Goal: Task Accomplishment & Management: Manage account settings

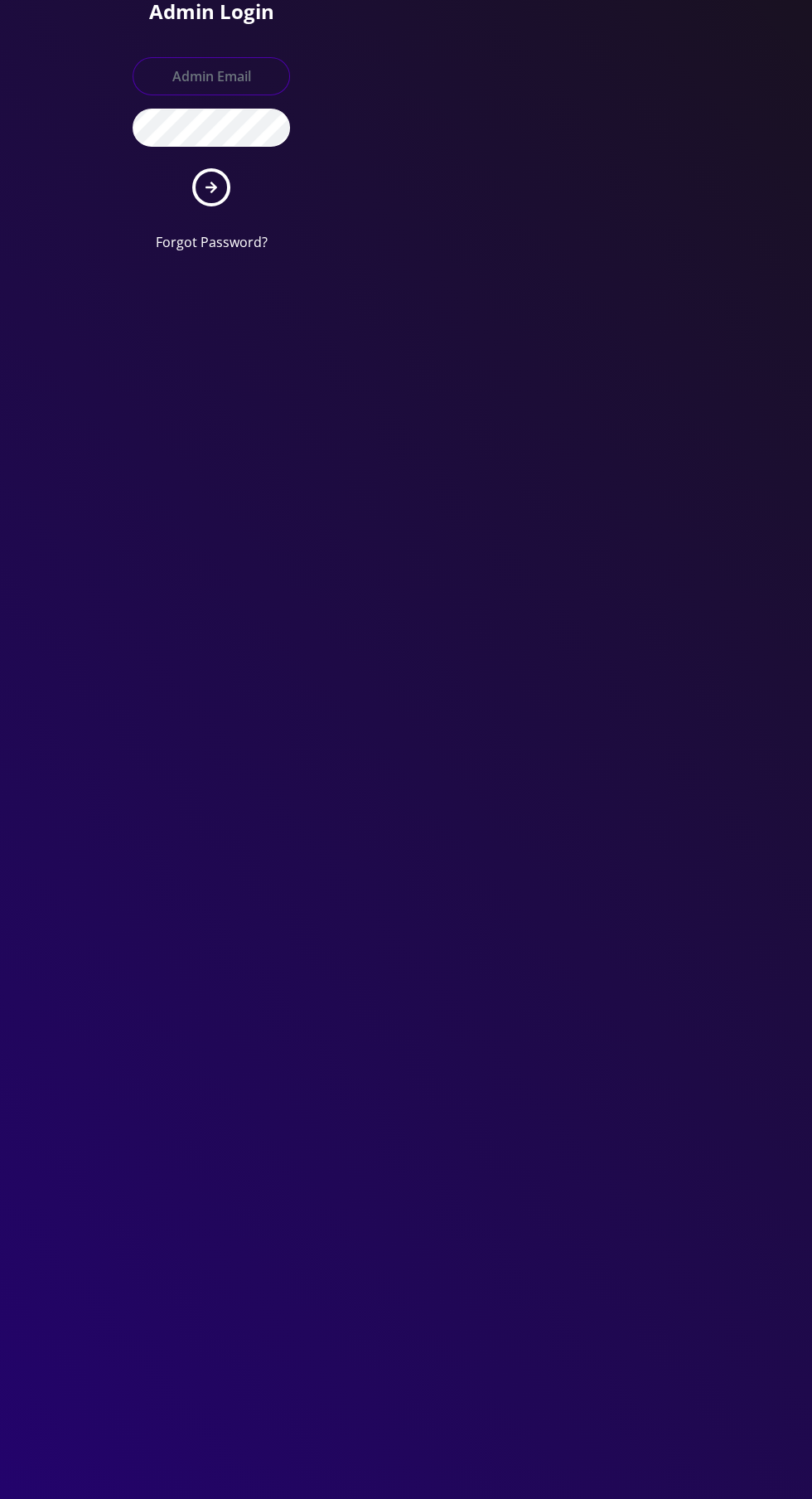
click at [237, 70] on input "text" at bounding box center [212, 76] width 158 height 39
type input "Master@britewireless.com"
click at [193, 169] on button "submit" at bounding box center [212, 188] width 39 height 39
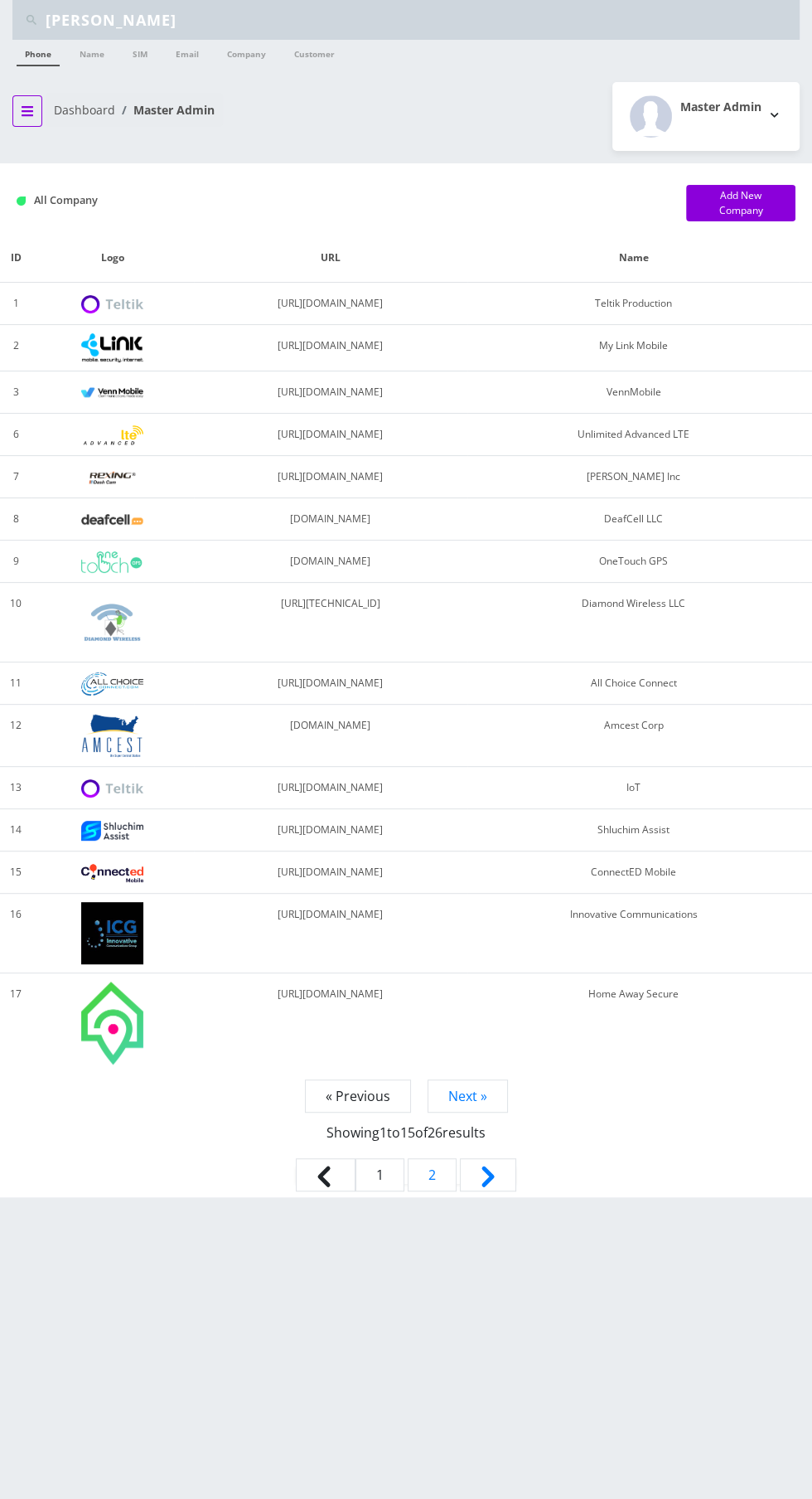
click at [29, 102] on button "breadcrumb" at bounding box center [27, 111] width 30 height 32
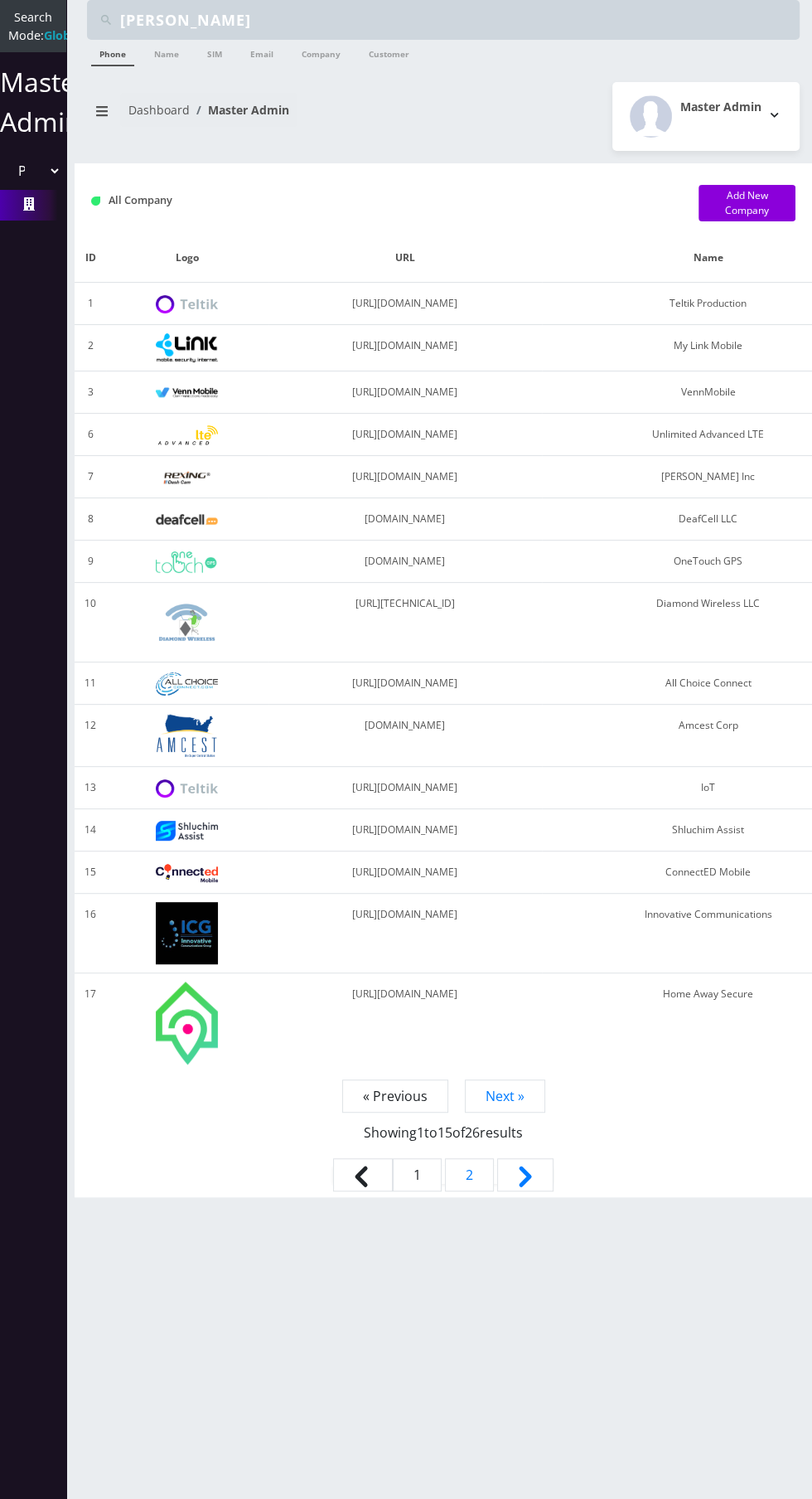
click at [44, 175] on select "Please select a Company Teltik Production My Link Mobile VennMobile Unlimited A…" at bounding box center [33, 171] width 57 height 32
select select "13"
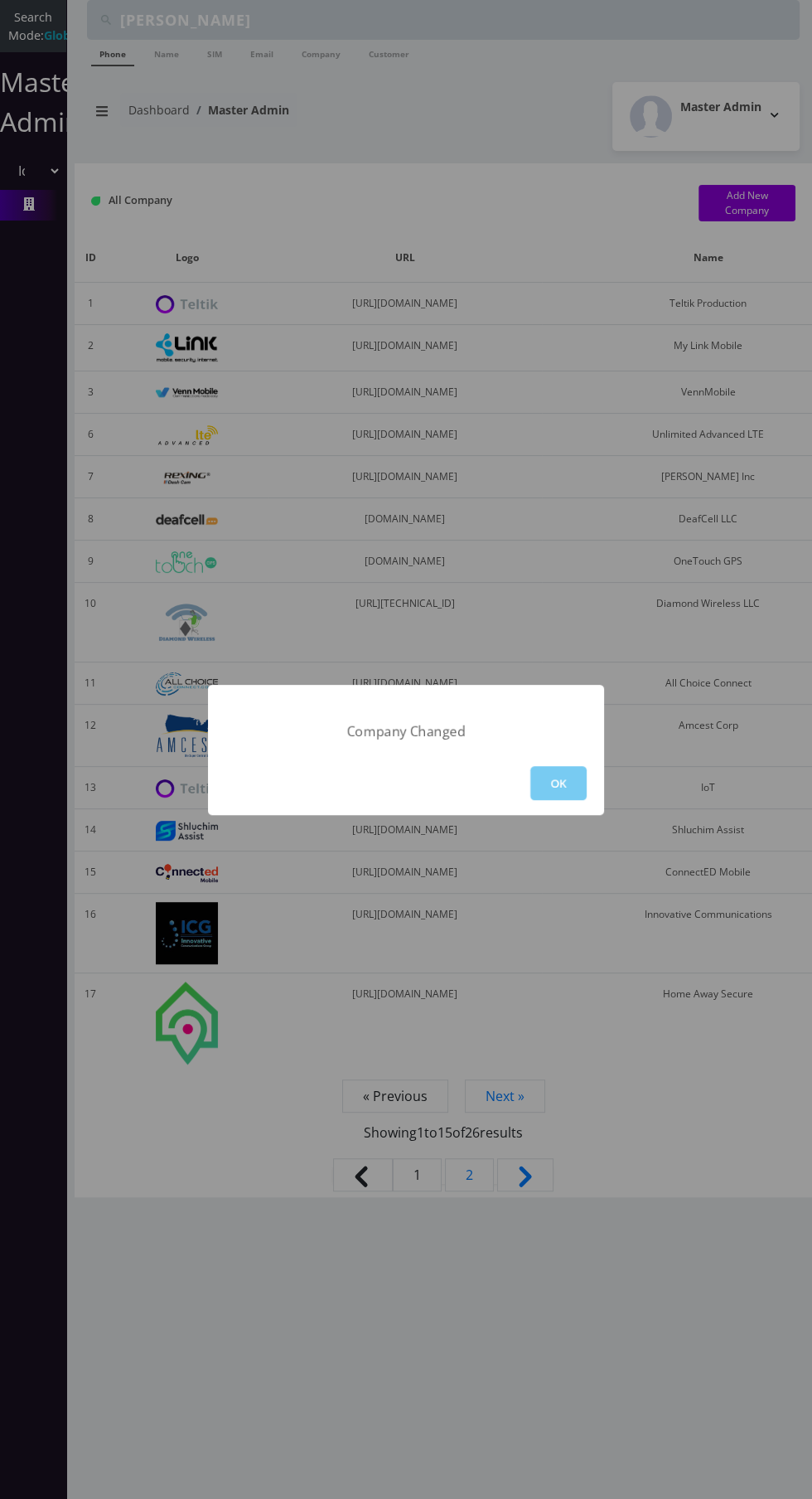
click at [540, 773] on button "OK" at bounding box center [559, 782] width 57 height 34
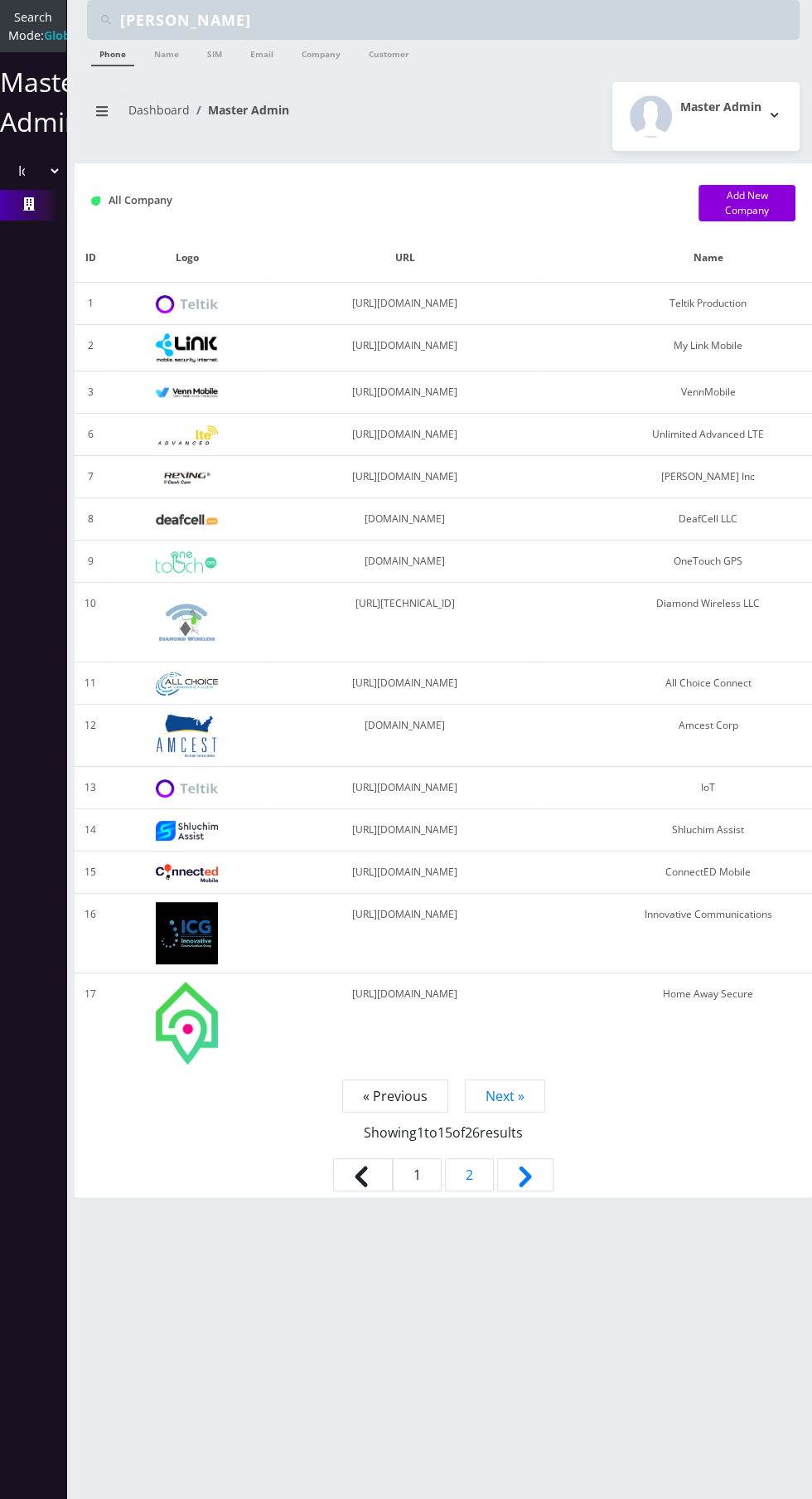
click at [27, 187] on select "Please select a Company Teltik Production My Link Mobile VennMobile Unlimited A…" at bounding box center [33, 171] width 57 height 32
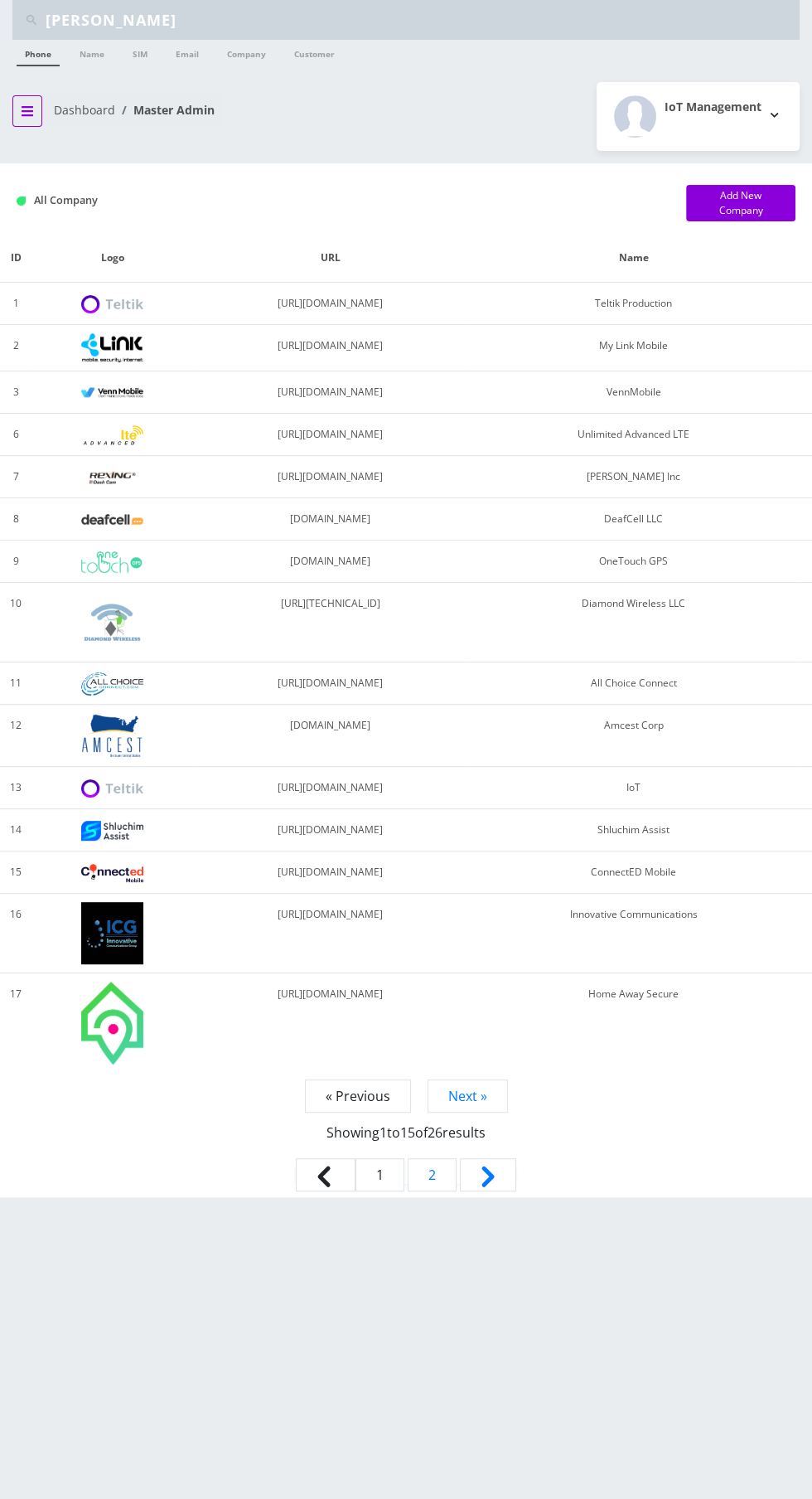
click at [34, 113] on button "breadcrumb" at bounding box center [27, 111] width 30 height 32
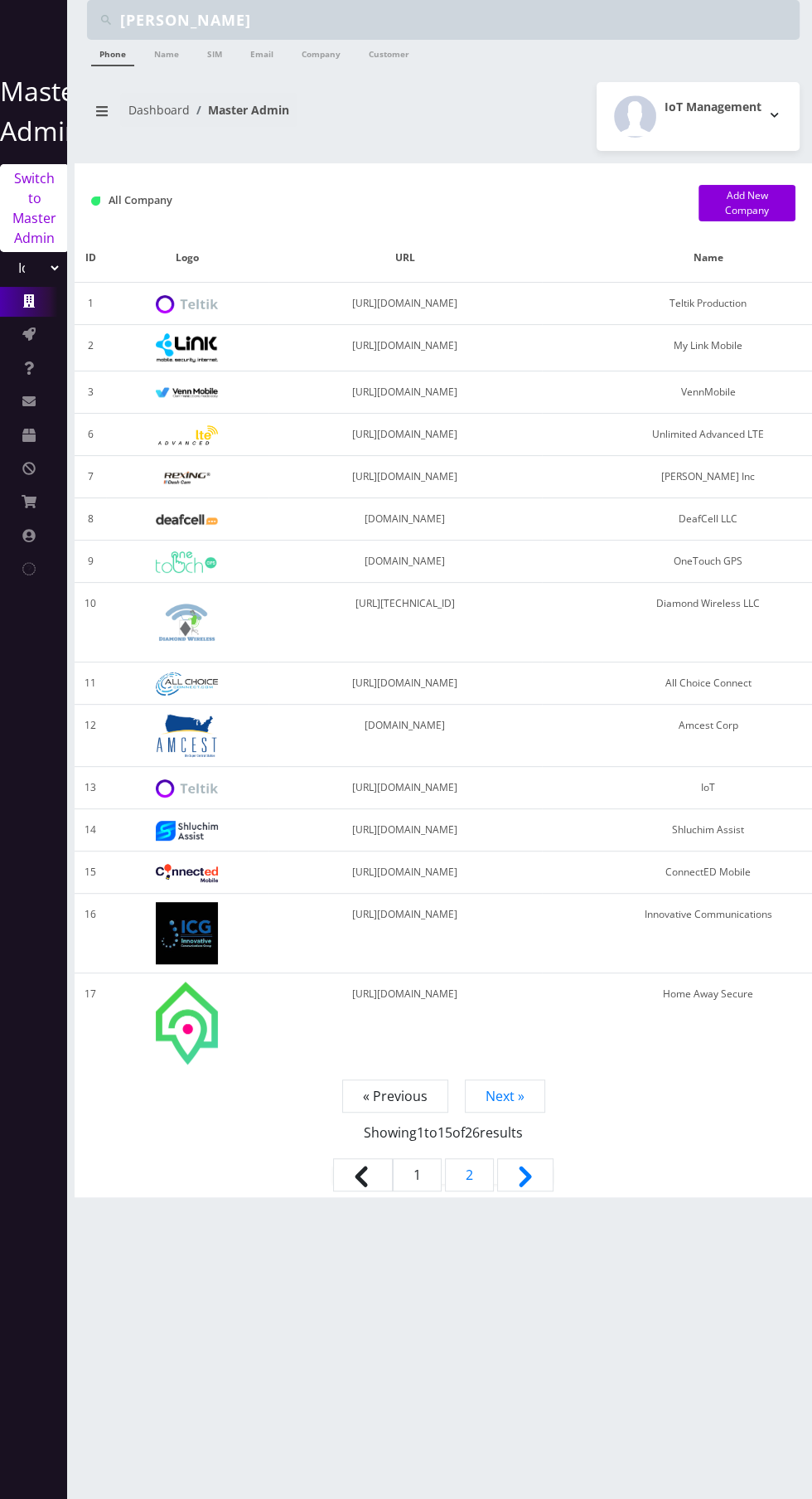
click at [7, 250] on link "Switch to Master Admin" at bounding box center [34, 207] width 68 height 88
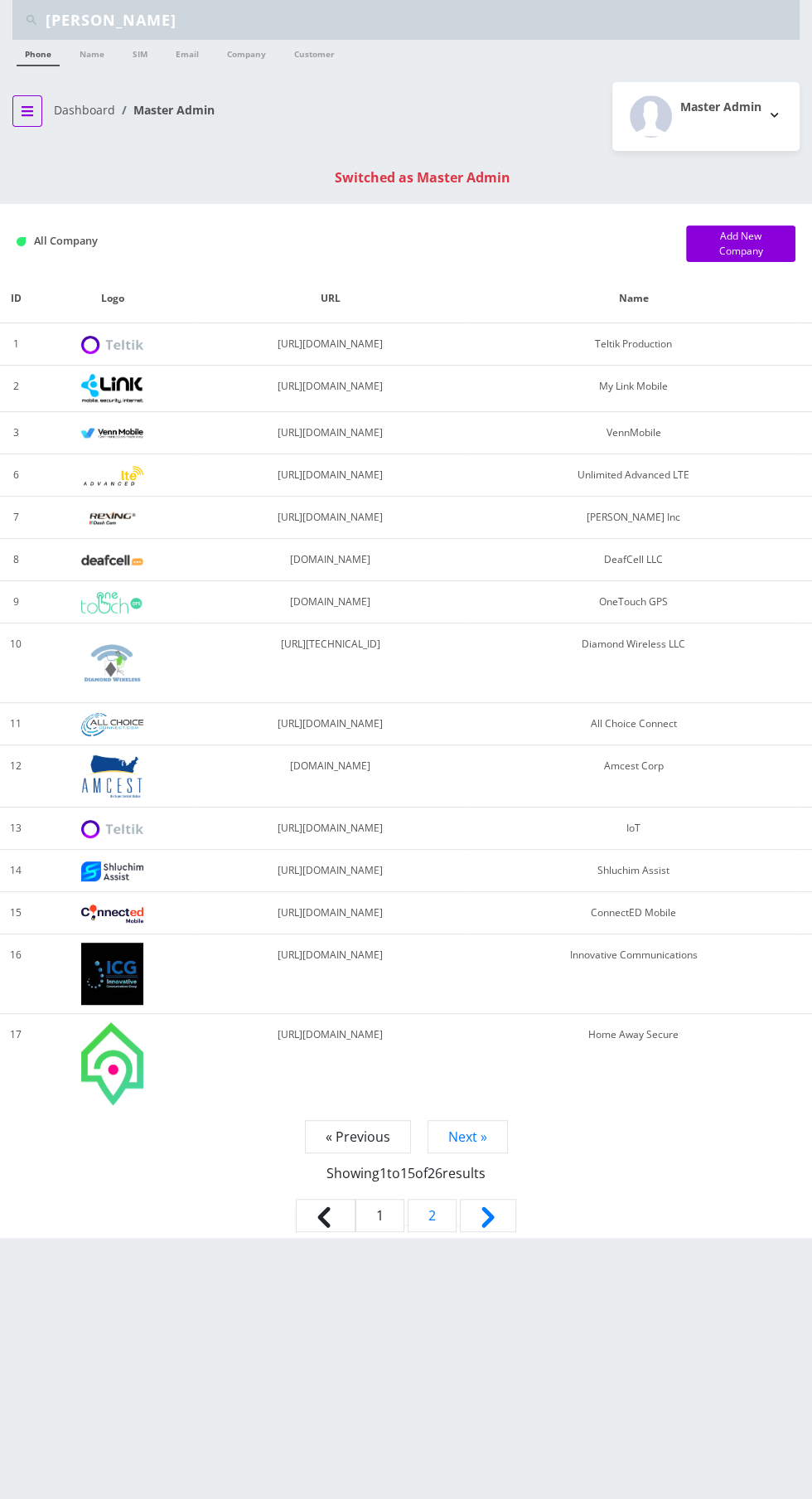
click at [27, 110] on icon "breadcrumb" at bounding box center [27, 111] width 12 height 10
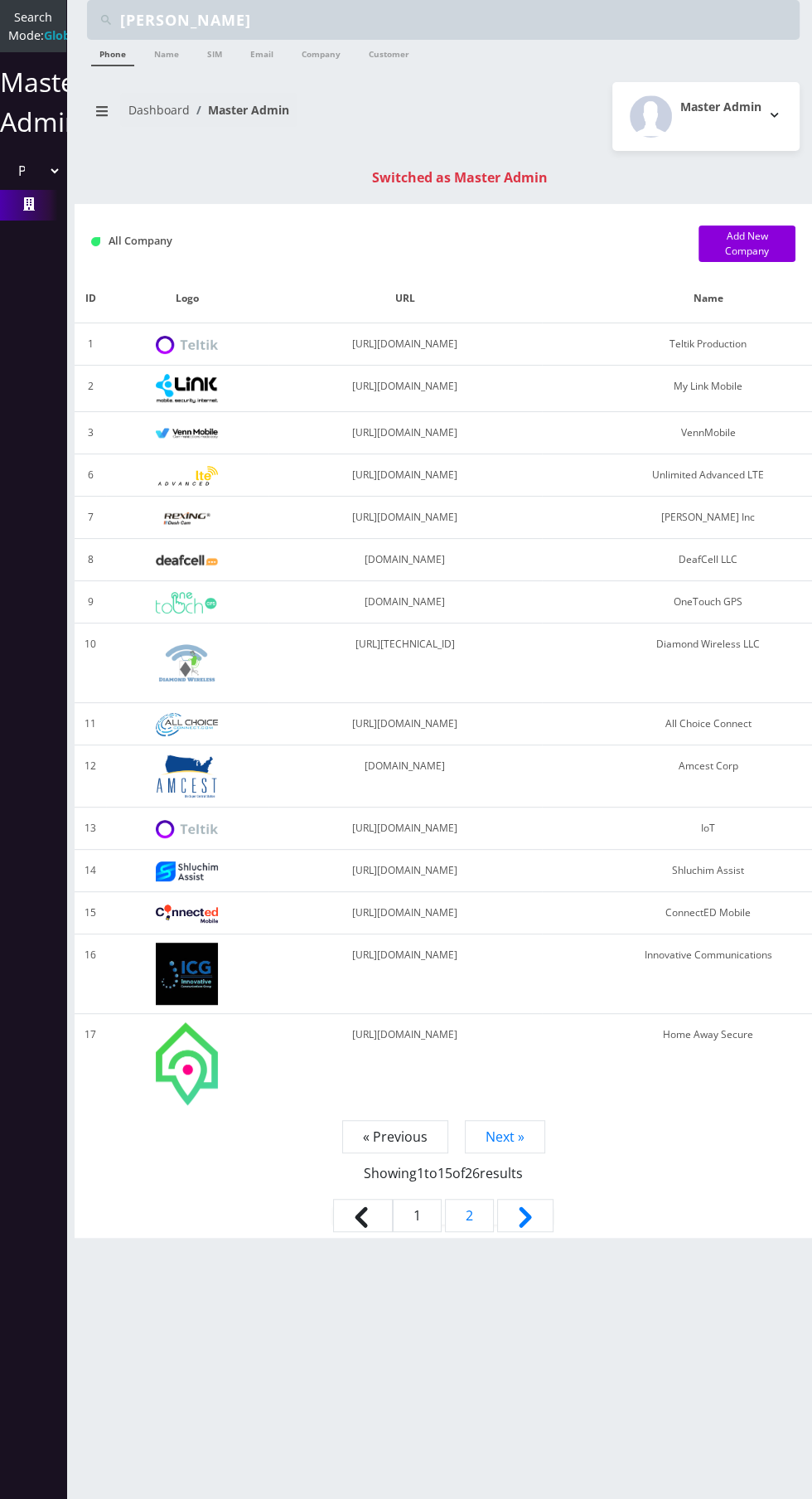
click at [35, 182] on select "Please select a Company Teltik Production My Link Mobile VennMobile Unlimited A…" at bounding box center [33, 171] width 57 height 32
select select "13"
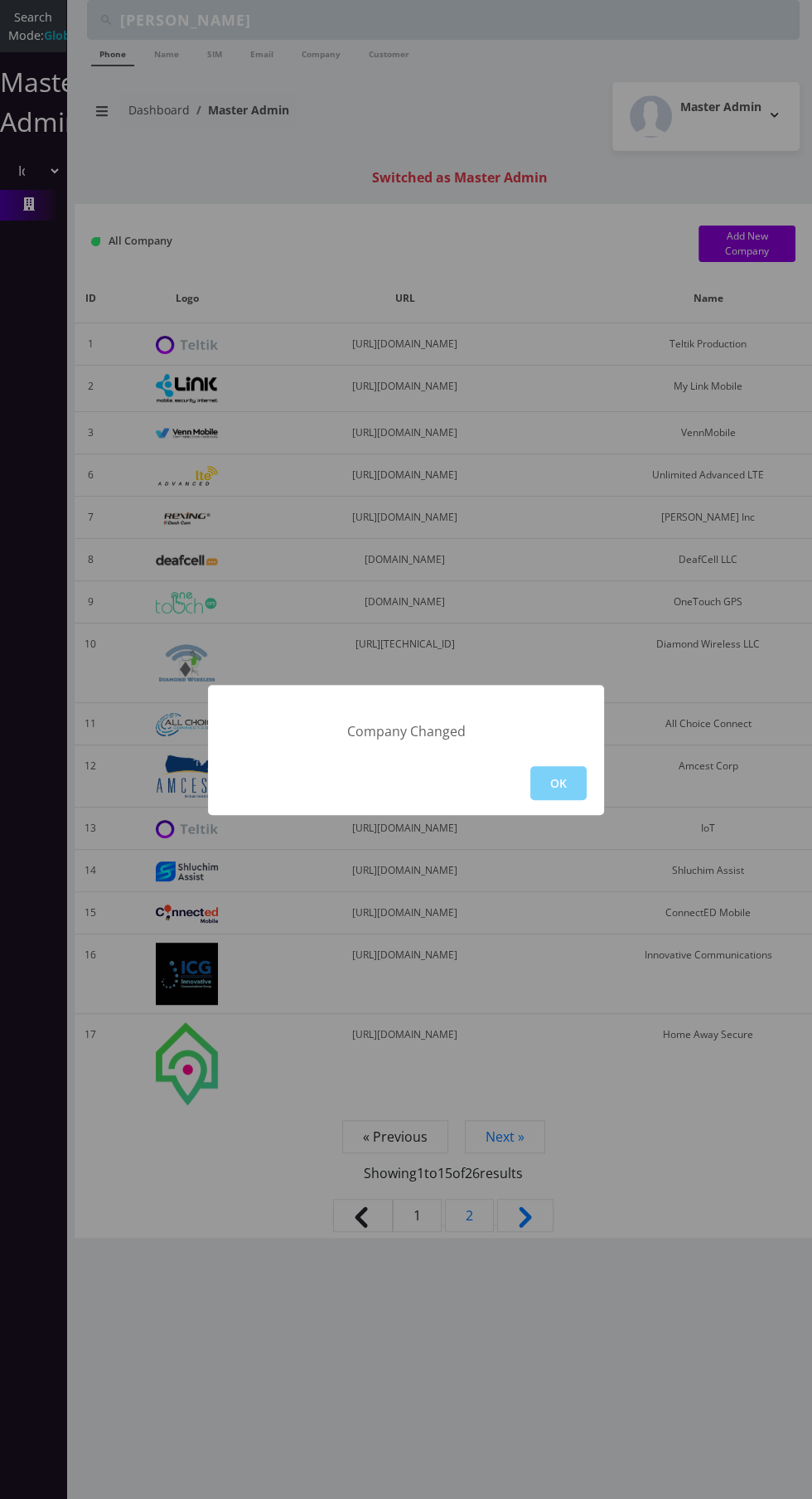
scroll to position [53, 0]
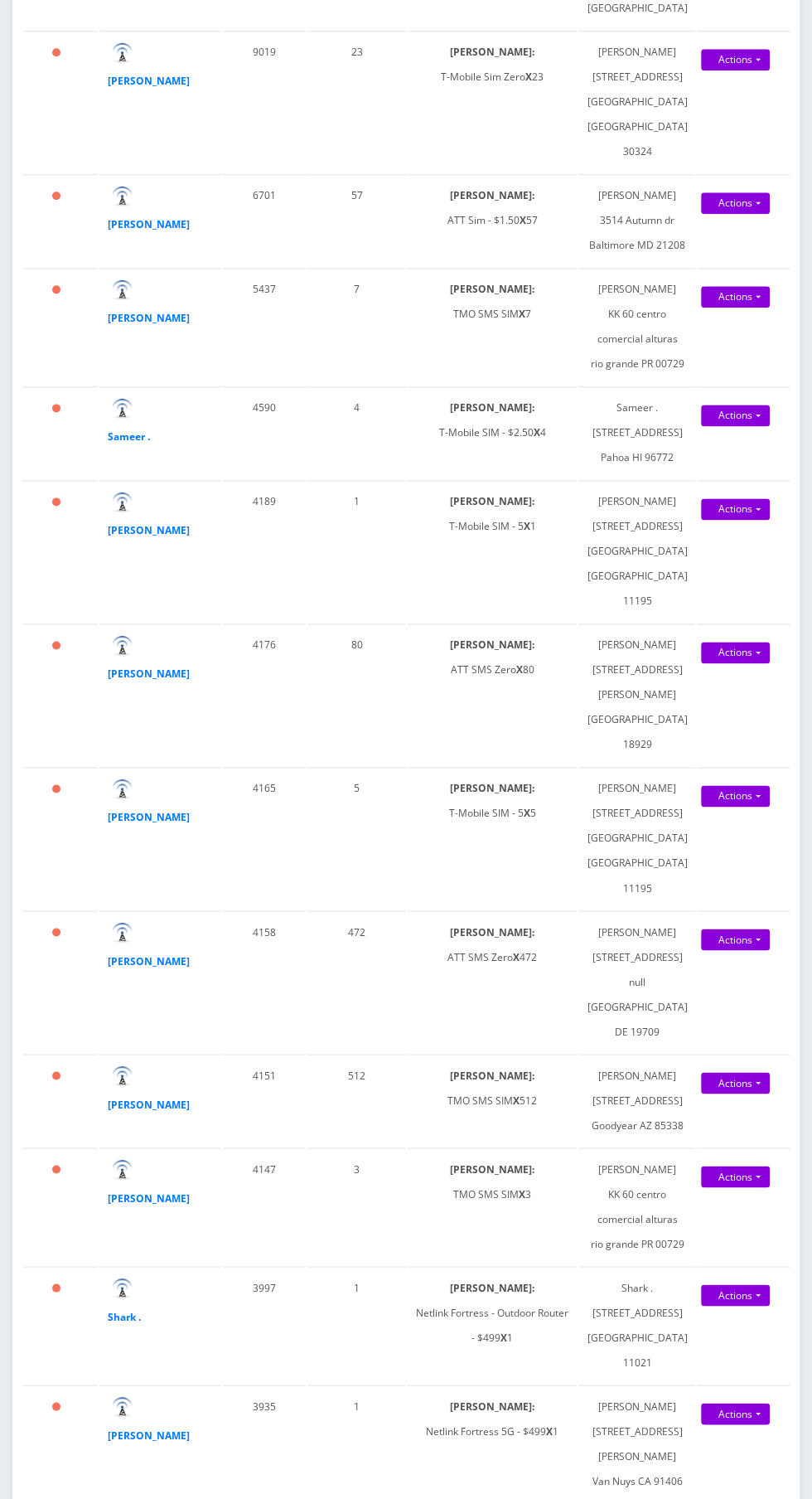
scroll to position [1267, 0]
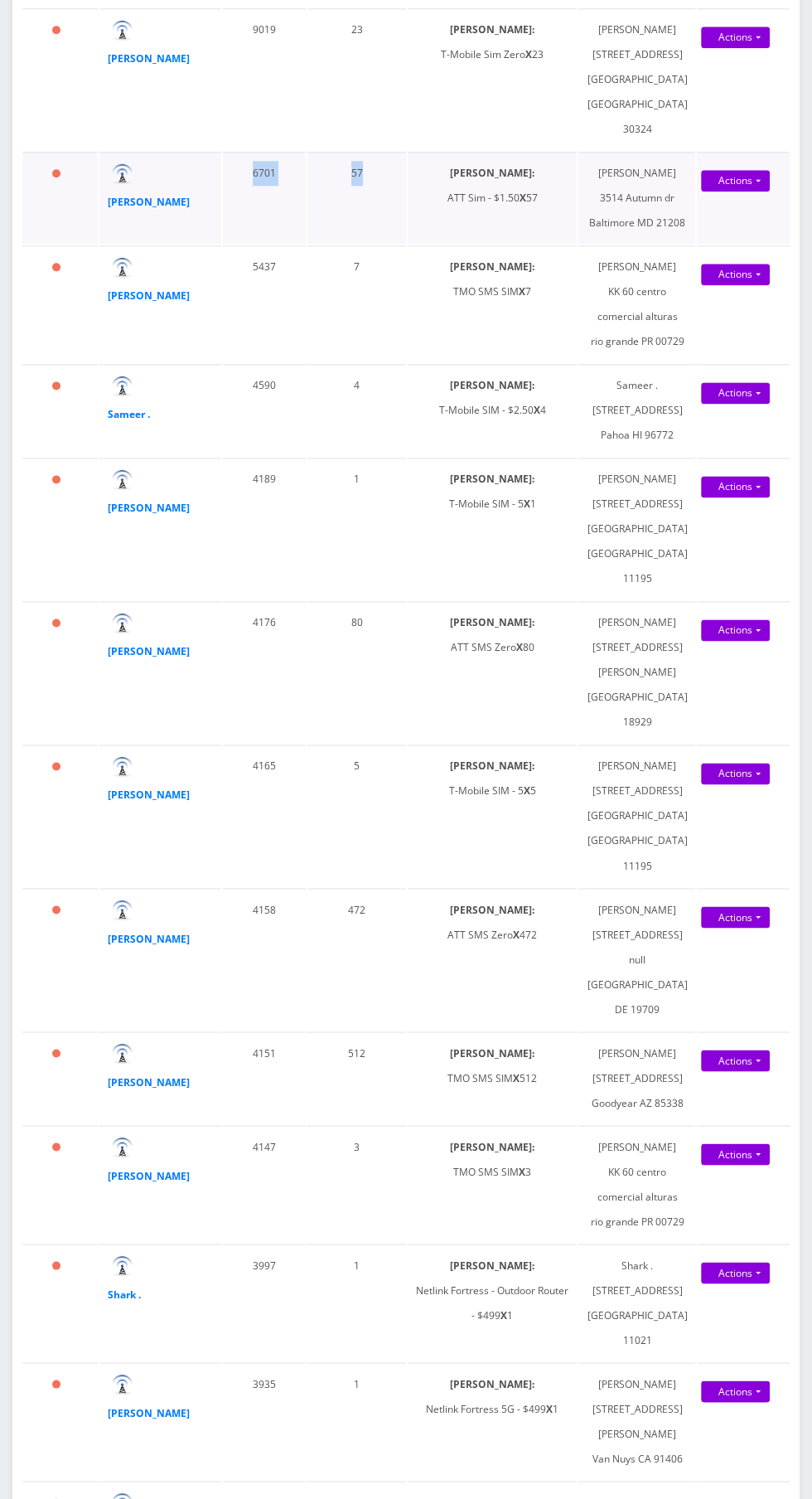
copy tr "6701 57"
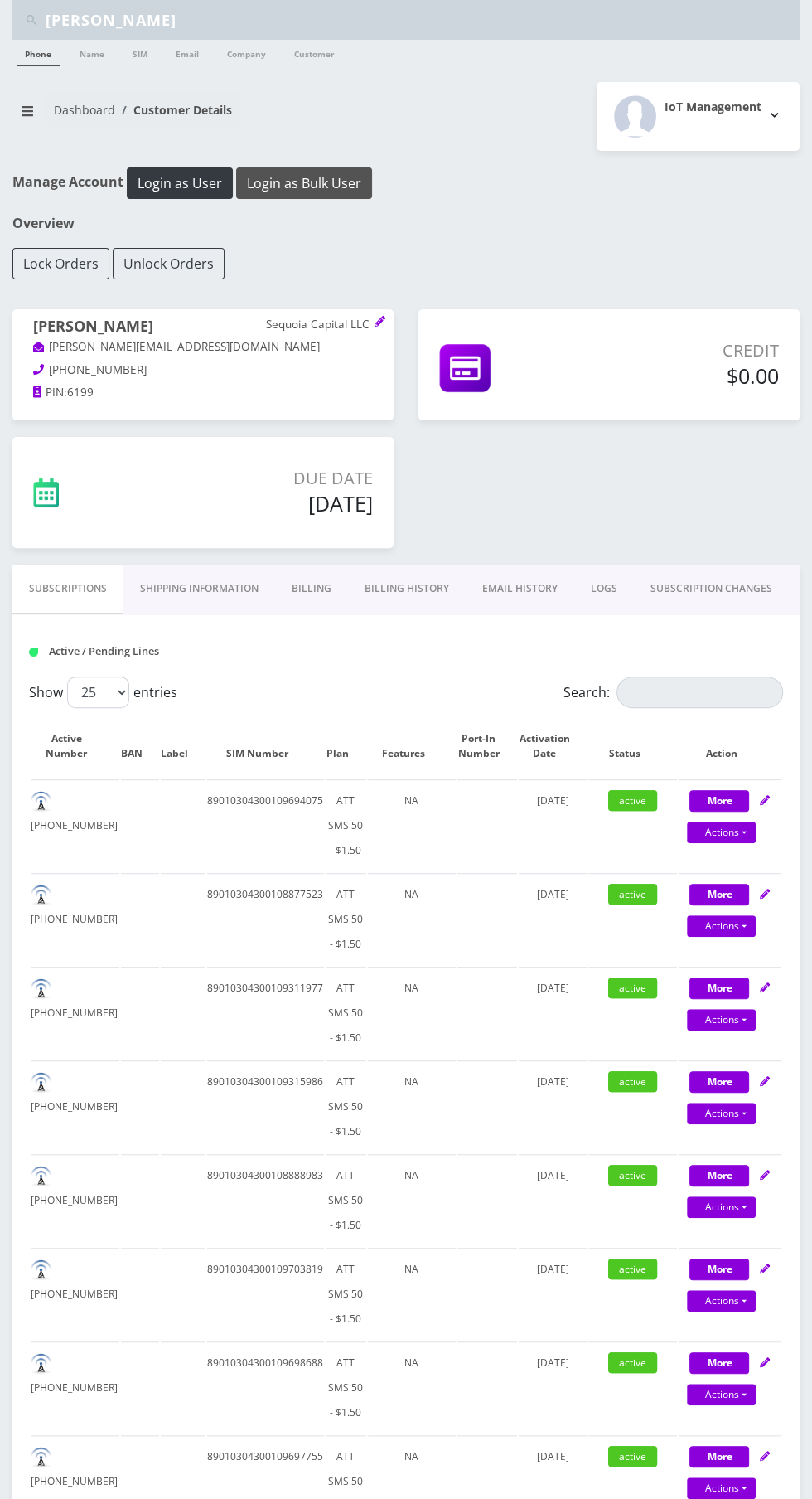
click at [300, 182] on button "Login as Bulk User" at bounding box center [303, 183] width 136 height 32
